Goal: Entertainment & Leisure: Consume media (video, audio)

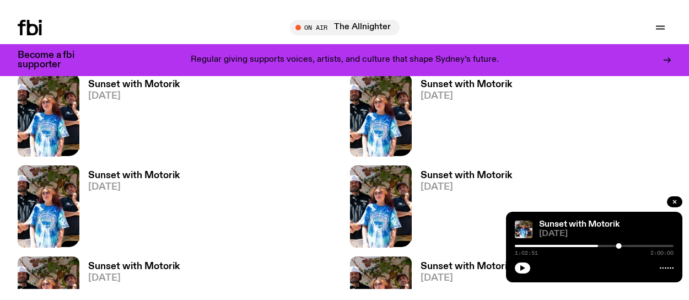
scroll to position [1783, 0]
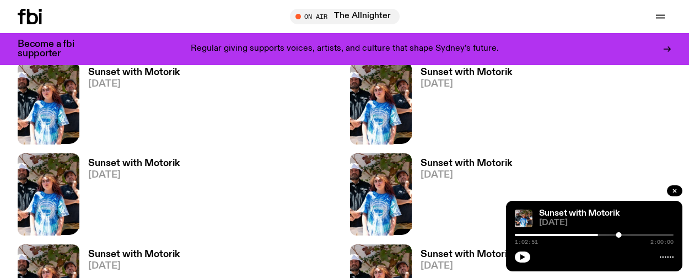
click at [391, 140] on icon "button" at bounding box center [397, 133] width 13 height 13
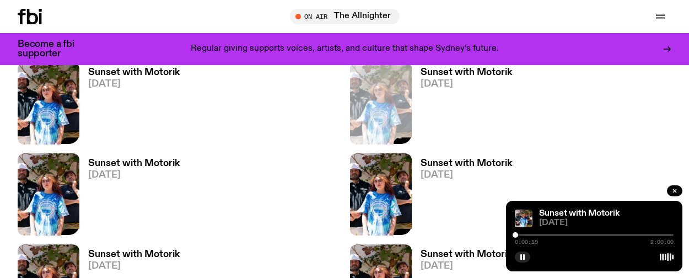
click at [515, 232] on div "0:00:19 2:00:00" at bounding box center [594, 238] width 159 height 13
click at [515, 234] on div at bounding box center [594, 235] width 159 height 2
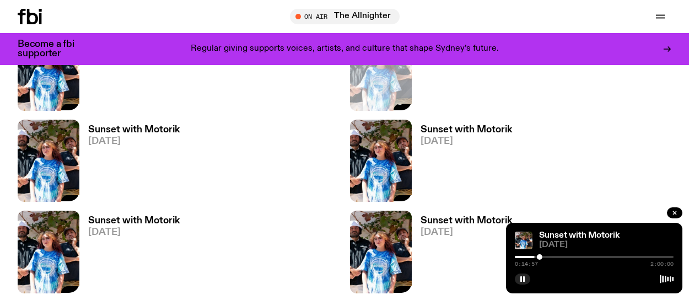
scroll to position [1930, 0]
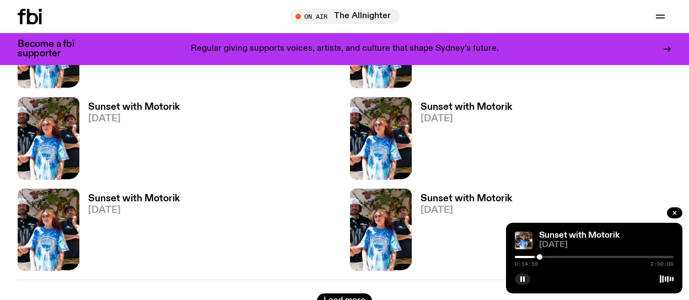
click at [517, 256] on div at bounding box center [594, 257] width 159 height 2
click at [534, 256] on div at bounding box center [594, 257] width 159 height 2
click at [513, 256] on div at bounding box center [485, 257] width 159 height 2
click at [515, 232] on img at bounding box center [524, 241] width 18 height 18
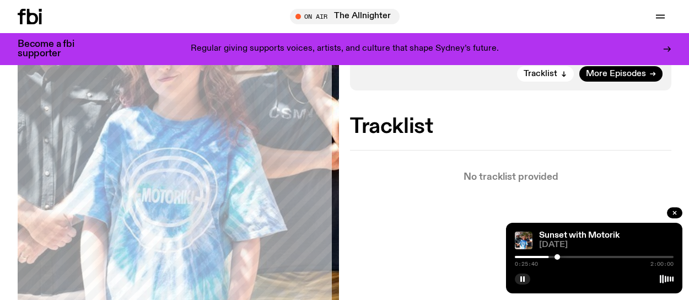
scroll to position [294, 0]
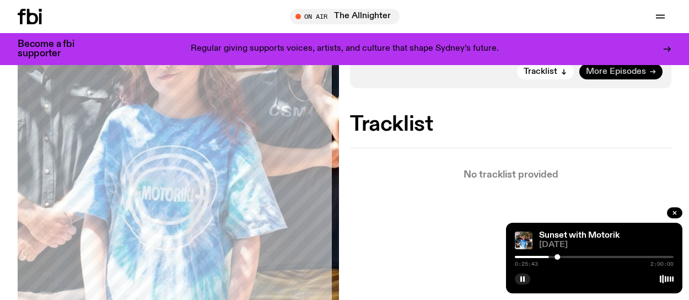
click at [599, 76] on span "More Episodes" at bounding box center [616, 72] width 60 height 8
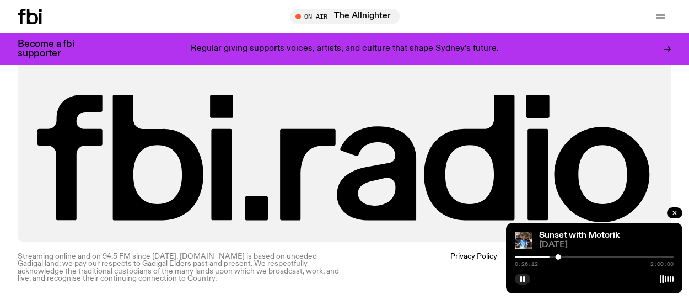
scroll to position [3474, 0]
click at [664, 49] on icon at bounding box center [667, 49] width 7 height 0
click at [0, 0] on icon "button" at bounding box center [0, 0] width 0 height 0
click at [663, 50] on icon at bounding box center [667, 49] width 9 height 9
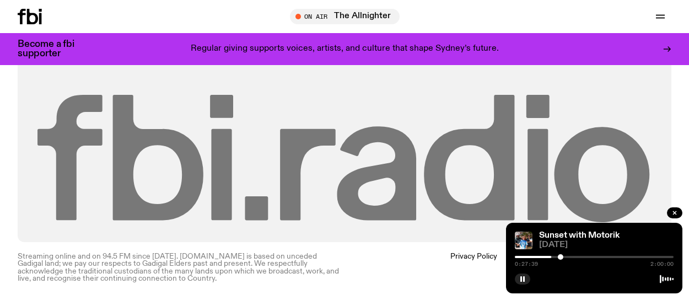
scroll to position [3658, 0]
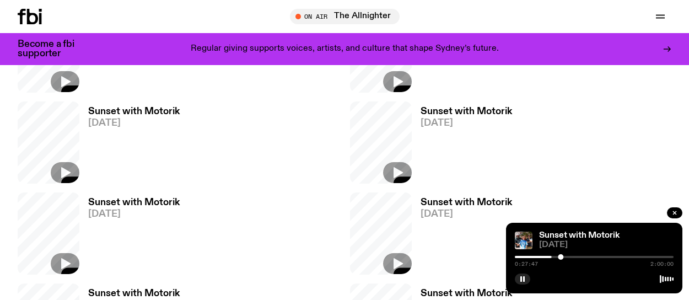
scroll to position [3768, 0]
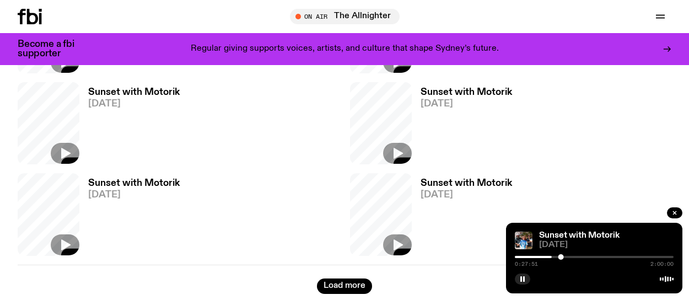
drag, startPoint x: 587, startPoint y: 216, endPoint x: 538, endPoint y: 182, distance: 59.5
drag, startPoint x: 669, startPoint y: 197, endPoint x: 234, endPoint y: 137, distance: 439.1
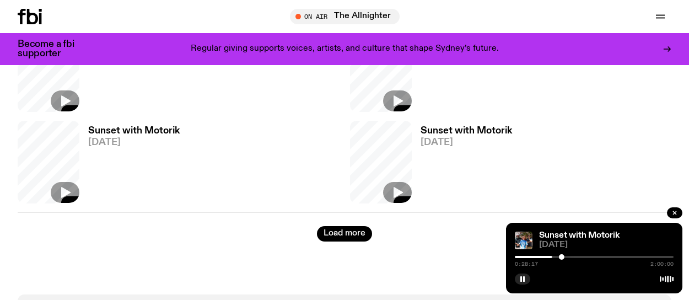
scroll to position [3842, 0]
click at [672, 210] on icon "button" at bounding box center [675, 213] width 7 height 7
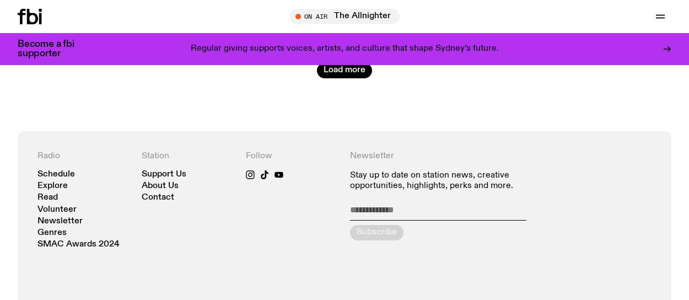
scroll to position [4834, 0]
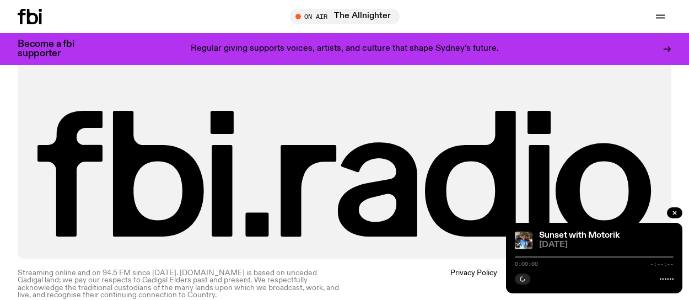
click at [515, 256] on div at bounding box center [594, 257] width 159 height 2
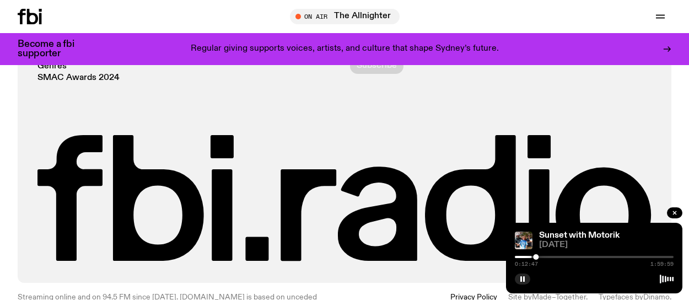
scroll to position [4798, 0]
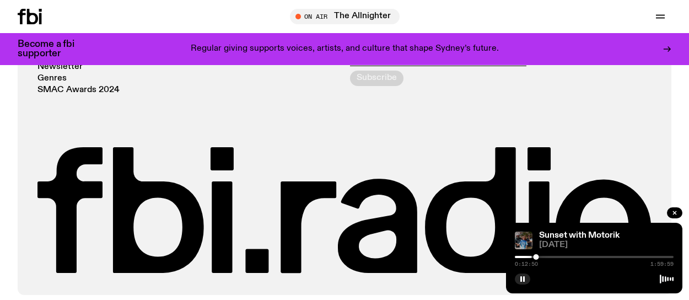
click at [515, 232] on img at bounding box center [524, 241] width 18 height 18
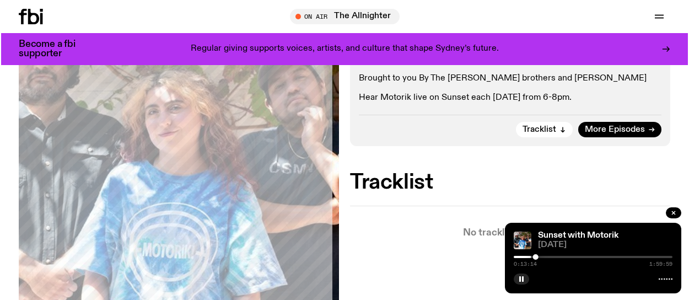
scroll to position [253, 0]
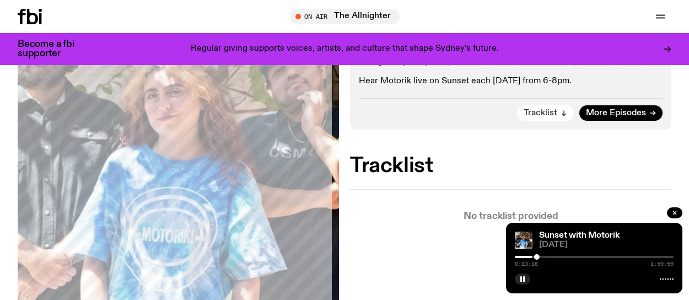
click at [542, 117] on span "Tracklist" at bounding box center [541, 113] width 34 height 8
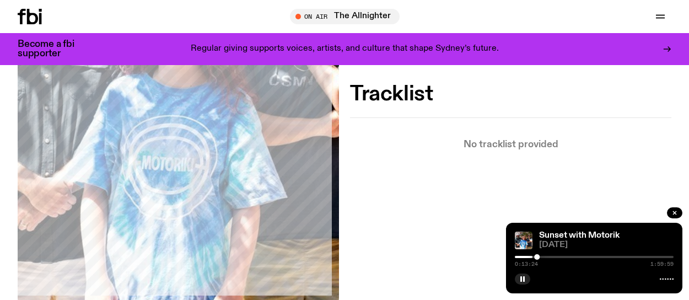
scroll to position [250, 0]
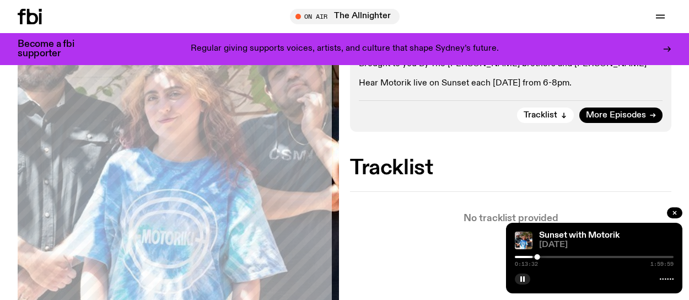
click at [660, 275] on icon at bounding box center [667, 279] width 14 height 9
drag, startPoint x: 401, startPoint y: 44, endPoint x: 340, endPoint y: 139, distance: 113.3
click at [340, 139] on div "Aired on 08.03.24 , 6:00pm DJ Mix From the warehouse to the airwaves, Motorik b…" at bounding box center [344, 190] width 689 height 481
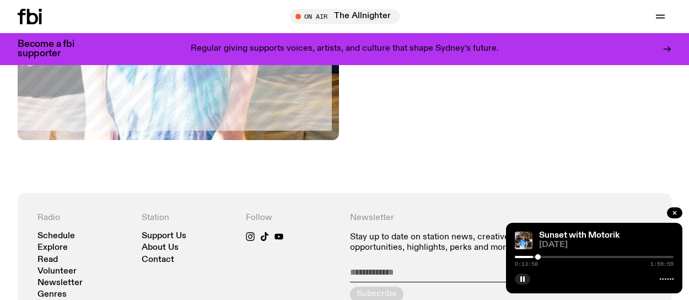
scroll to position [581, 0]
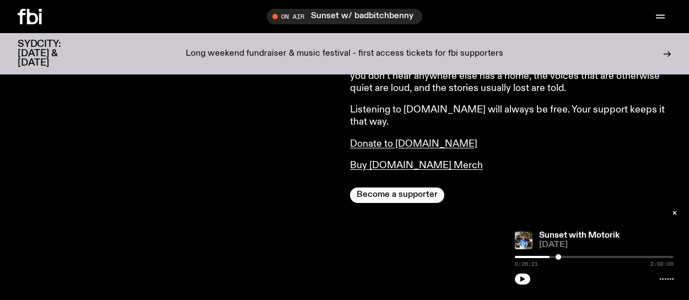
scroll to position [508, 0]
